Goal: Transaction & Acquisition: Purchase product/service

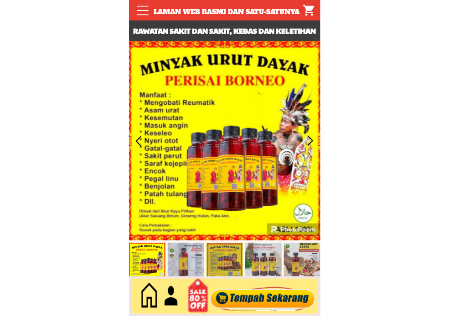
click at [272, 297] on div at bounding box center [262, 297] width 110 height 30
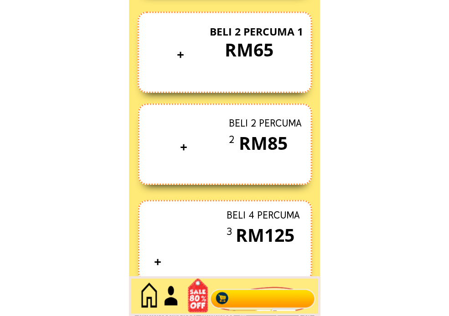
scroll to position [3955, 0]
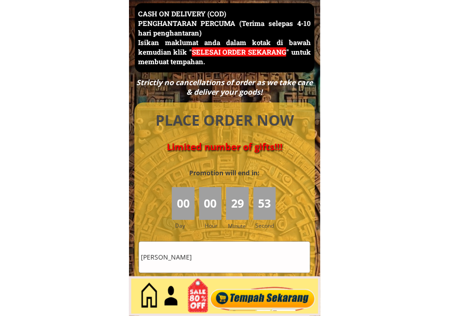
click at [219, 254] on input "[PERSON_NAME]" at bounding box center [224, 257] width 171 height 31
paste input "[PERSON_NAME]"
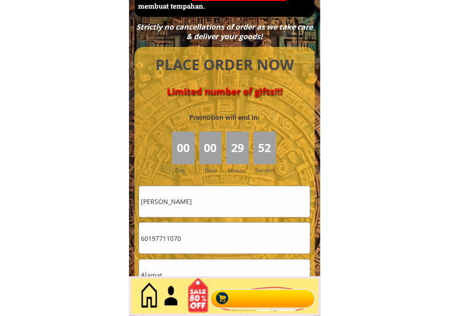
scroll to position [4107, 0]
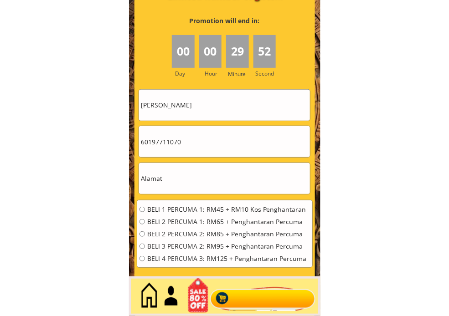
type input "[PERSON_NAME]"
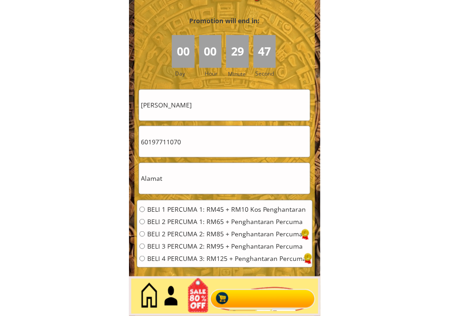
click at [201, 140] on input "60197711070" at bounding box center [224, 141] width 171 height 31
click at [160, 194] on form "BELI 1 PERCUMA 1: RM45 + RM10 Kos Penghantaran BELI 2 PERCUMA 1: RM65 + Penghan…" at bounding box center [225, 201] width 176 height 224
click at [160, 194] on div at bounding box center [225, 179] width 172 height 32
click at [163, 182] on input "text" at bounding box center [224, 178] width 171 height 31
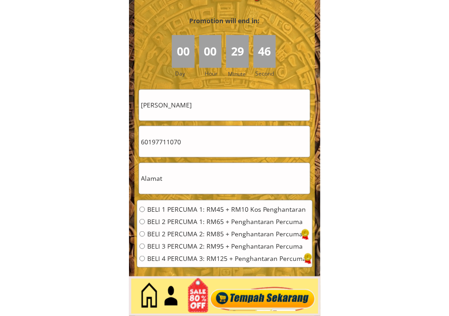
paste input ""PT [STREET_ADDRESS]"
drag, startPoint x: 145, startPoint y: 176, endPoint x: 131, endPoint y: 176, distance: 13.7
click at [131, 176] on div "CASH ON DELIVERY (COD) PENGHANTARAN PERCUMA (Terima selepas 4-10 hari penghanta…" at bounding box center [224, 87] width 191 height 479
click at [157, 179] on input ""PT [STREET_ADDRESS]" at bounding box center [224, 178] width 171 height 31
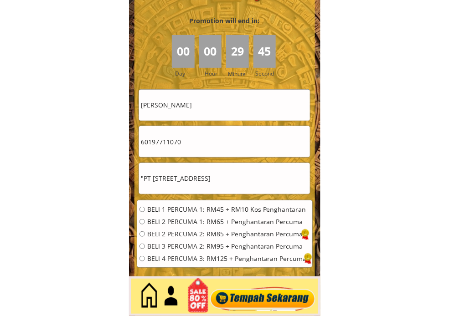
click at [144, 177] on input ""PT [STREET_ADDRESS]" at bounding box center [224, 178] width 171 height 31
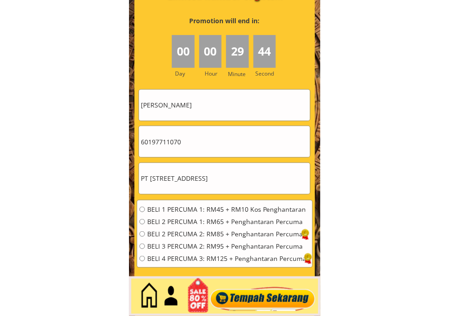
type input "PT [STREET_ADDRESS]"
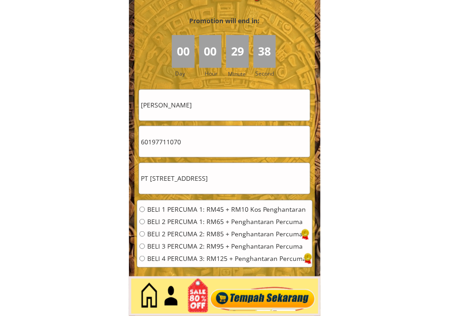
click at [201, 147] on input "60197711070" at bounding box center [224, 141] width 171 height 31
paste input "0184664156"
type input "0184664156"
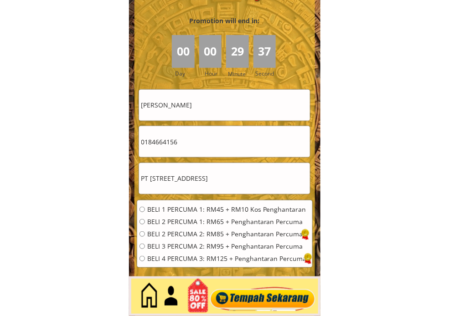
click at [170, 219] on span "BELI 2 PERCUMA 1: RM65 + Penghantaran Percuma" at bounding box center [227, 222] width 160 height 6
radio input "true"
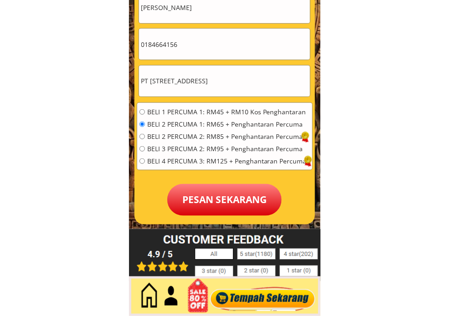
scroll to position [4208, 0]
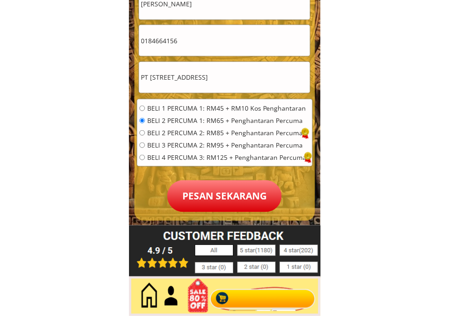
click at [252, 200] on p "Pesan sekarang" at bounding box center [224, 196] width 114 height 32
